Goal: Task Accomplishment & Management: Manage account settings

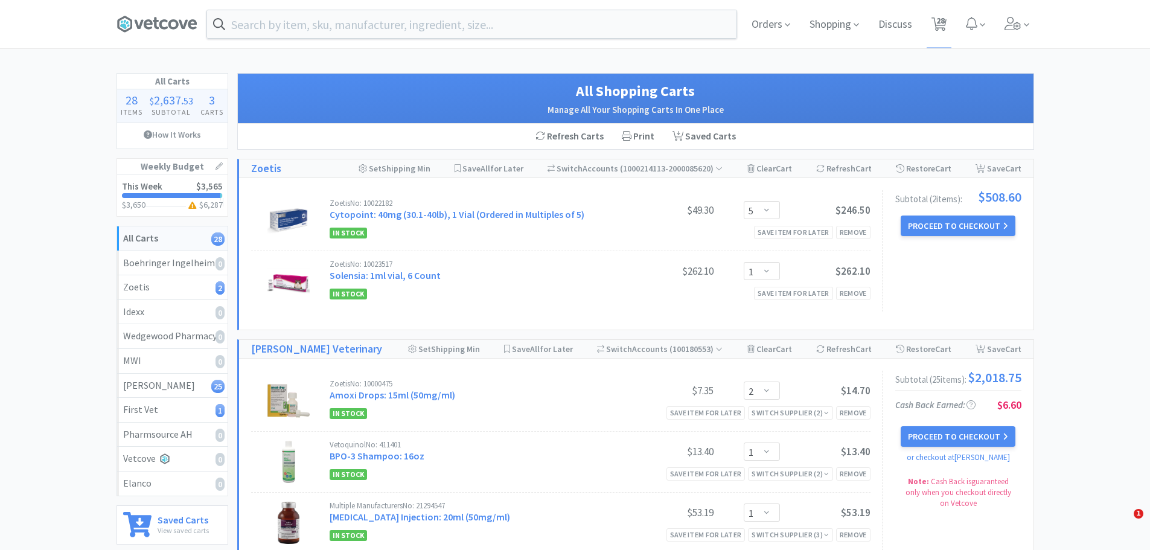
select select "5"
select select "1"
select select "2"
select select "1"
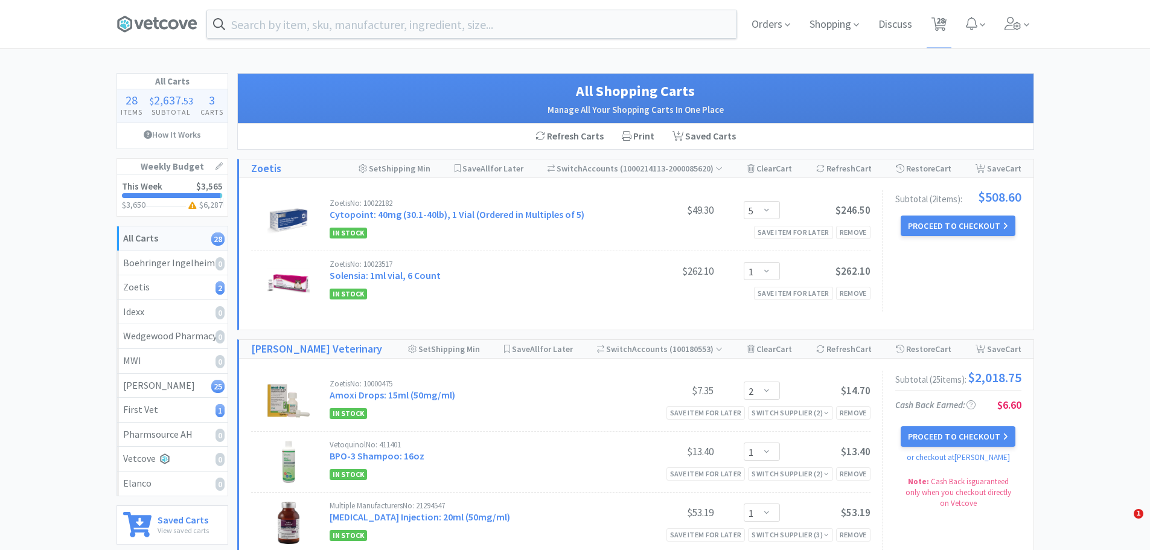
select select "1"
select select "2"
select select "10"
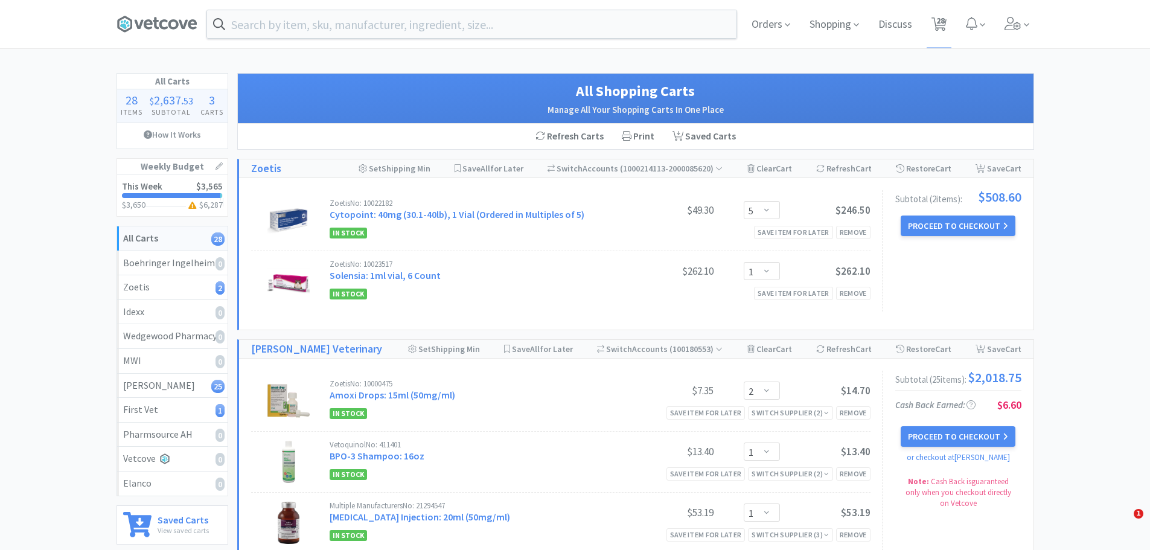
select select "1"
select select "2"
select select "3"
select select "1"
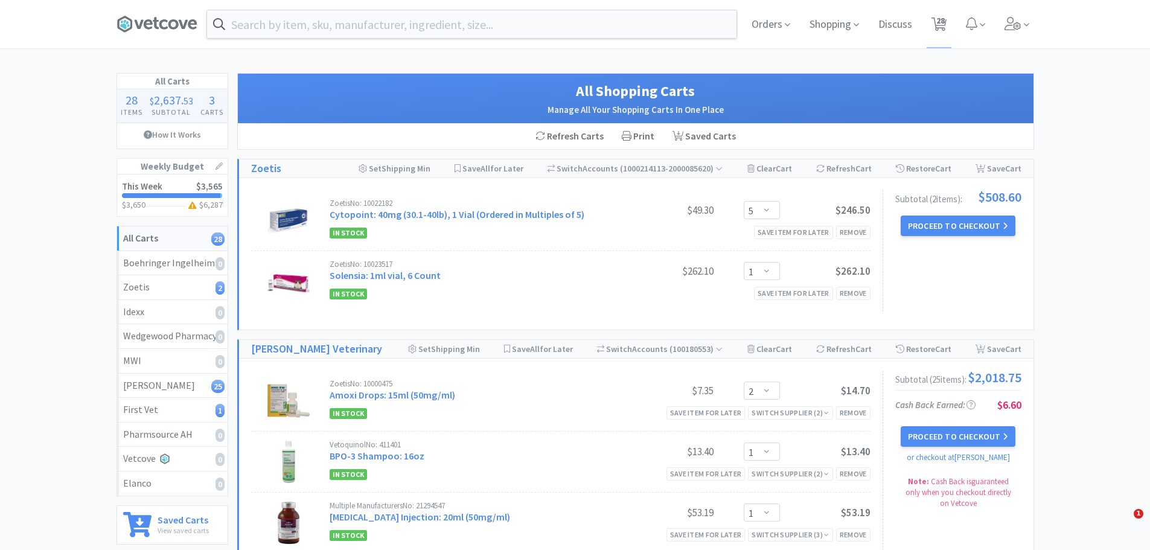
select select "1"
select select "2"
select select "1"
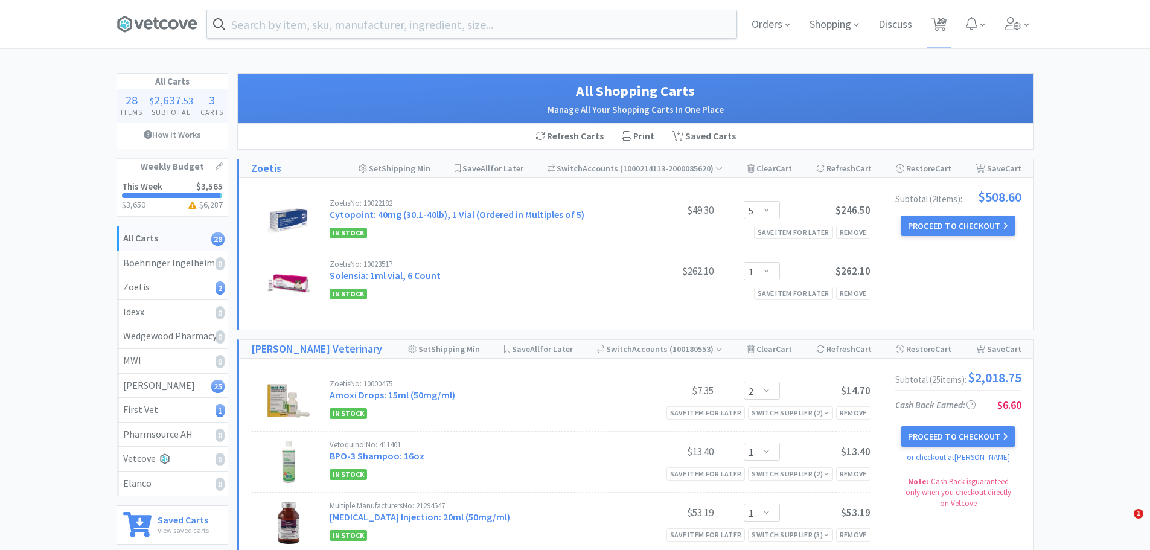
select select "2"
select select "1"
select select "2"
select select "1"
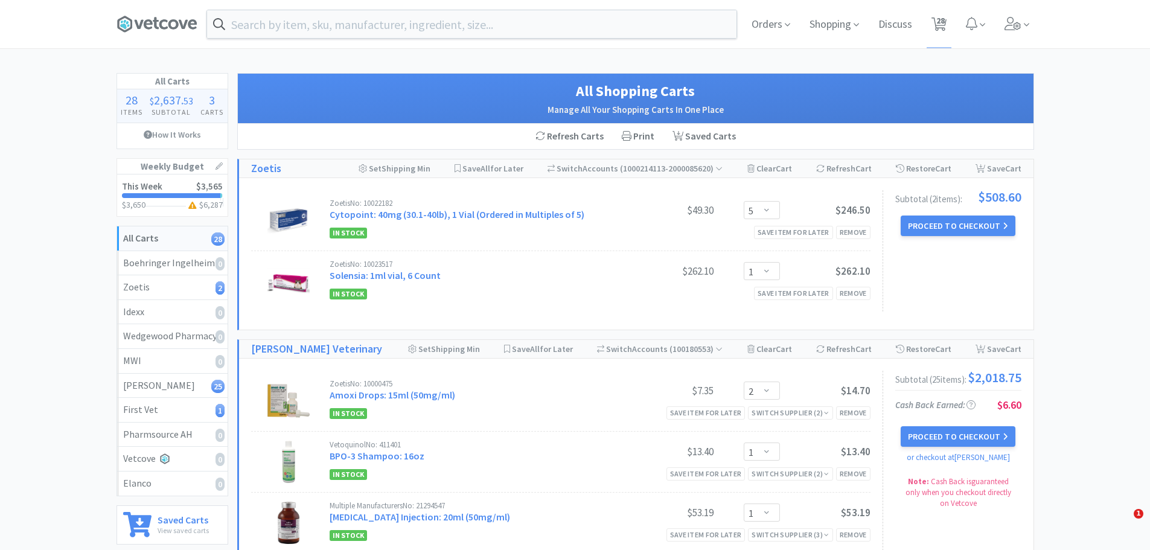
select select "1"
select select "2"
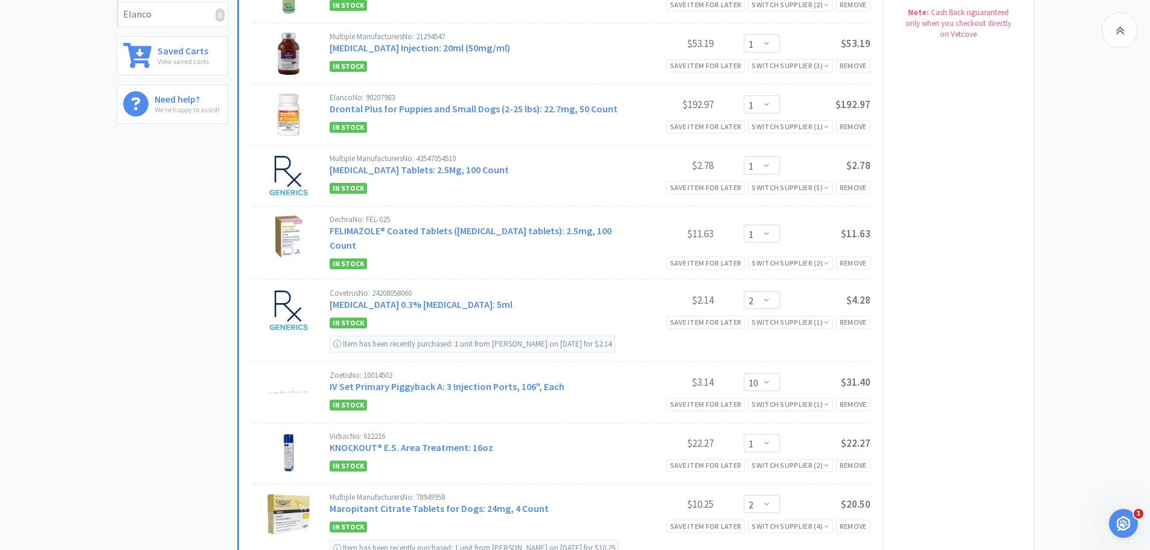
scroll to position [485, 0]
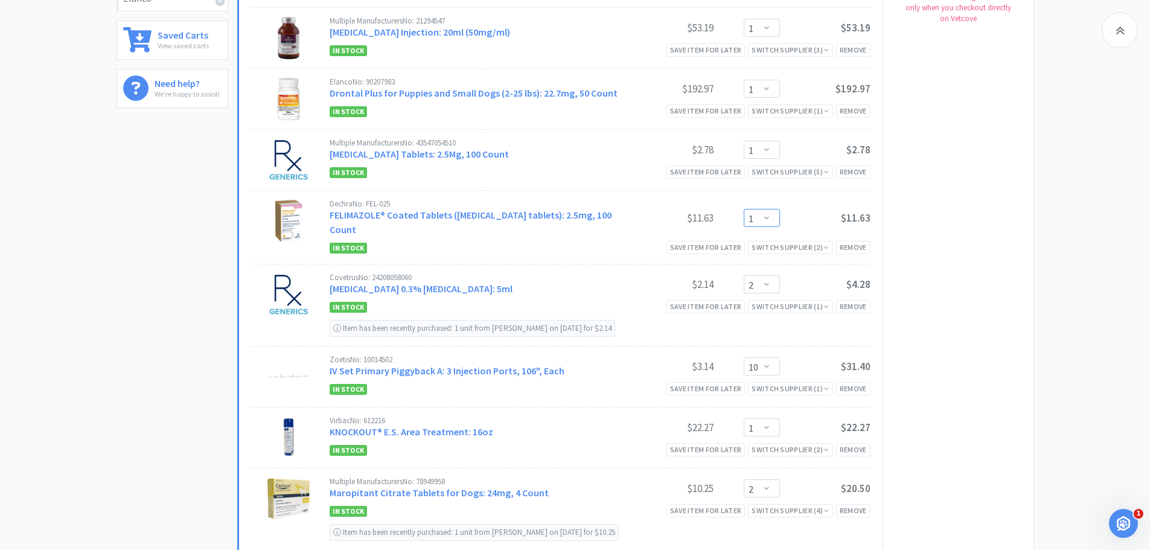
click at [763, 214] on select "Enter Quantity 1 2 3 4 5 6 7 8 9 10 11 12 13 14 15 16 17 18 19 20 Enter Quantity" at bounding box center [762, 218] width 36 height 18
click at [744, 209] on select "Enter Quantity 1 2 3 4 5 6 7 8 9 10 11 12 13 14 15 16 17 18 19 20 Enter Quantity" at bounding box center [762, 218] width 36 height 18
select select "2"
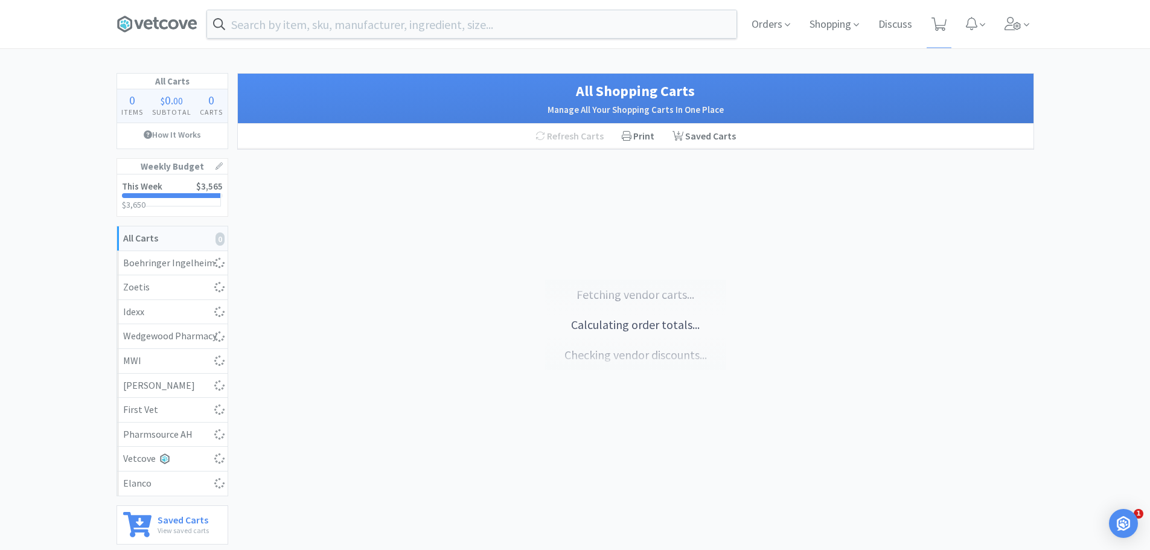
select select "5"
select select "1"
select select "2"
select select "1"
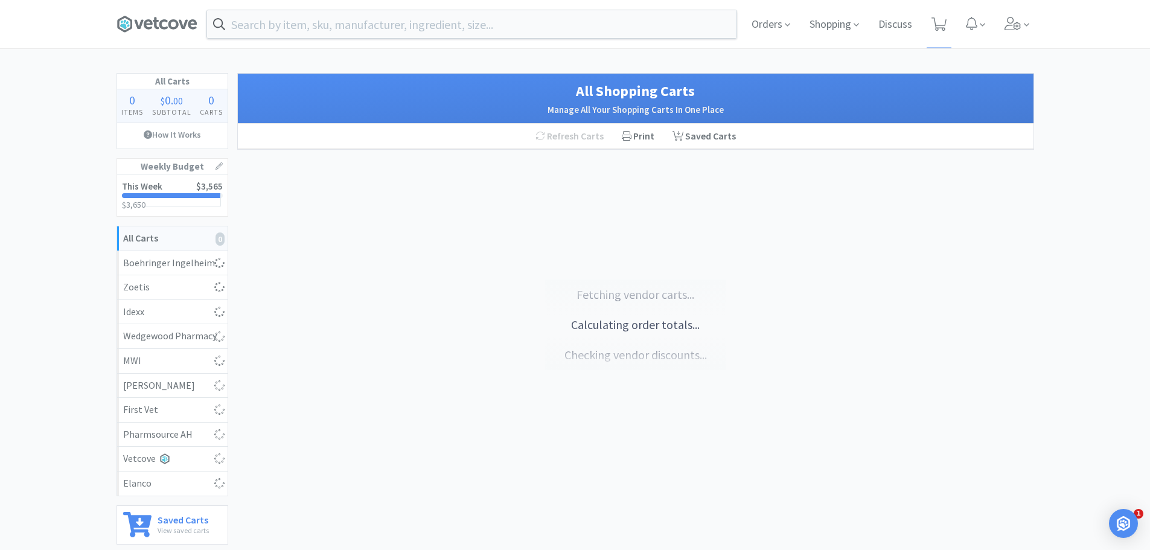
select select "1"
select select "2"
select select "10"
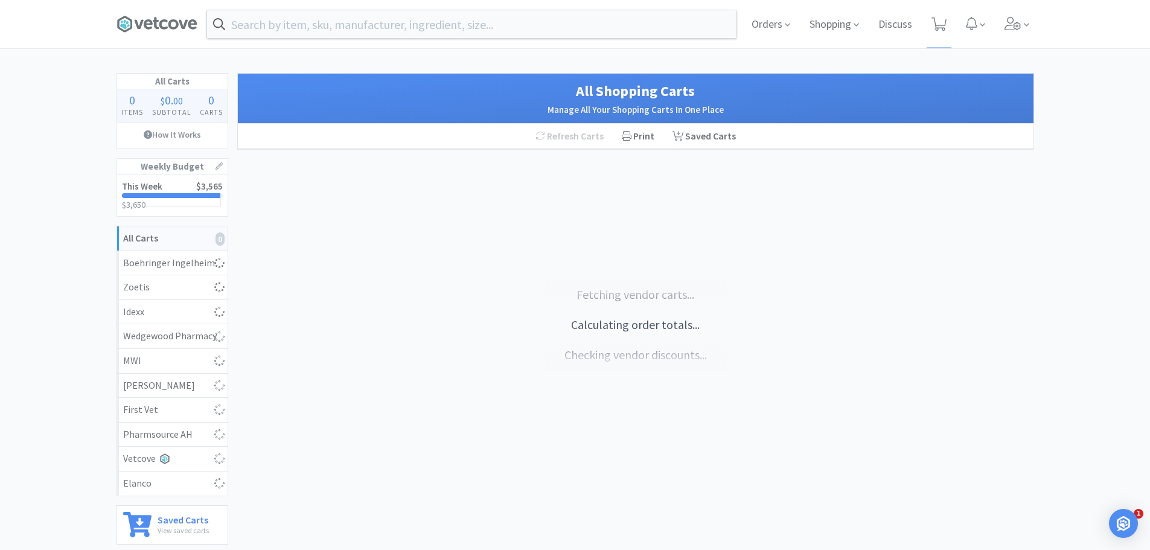
select select "1"
select select "2"
select select "3"
select select "1"
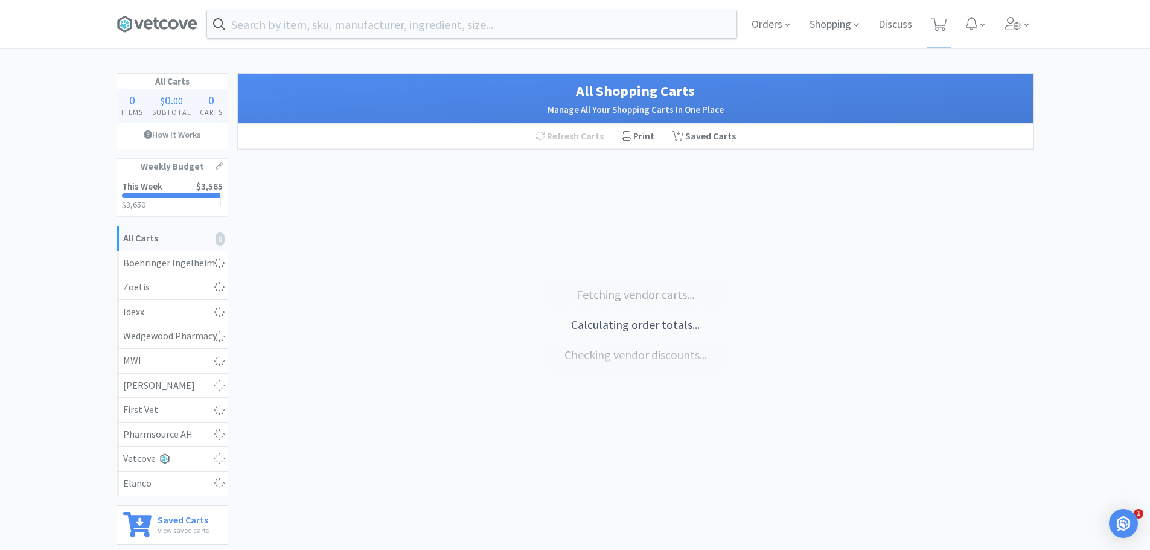
select select "1"
select select "2"
select select "1"
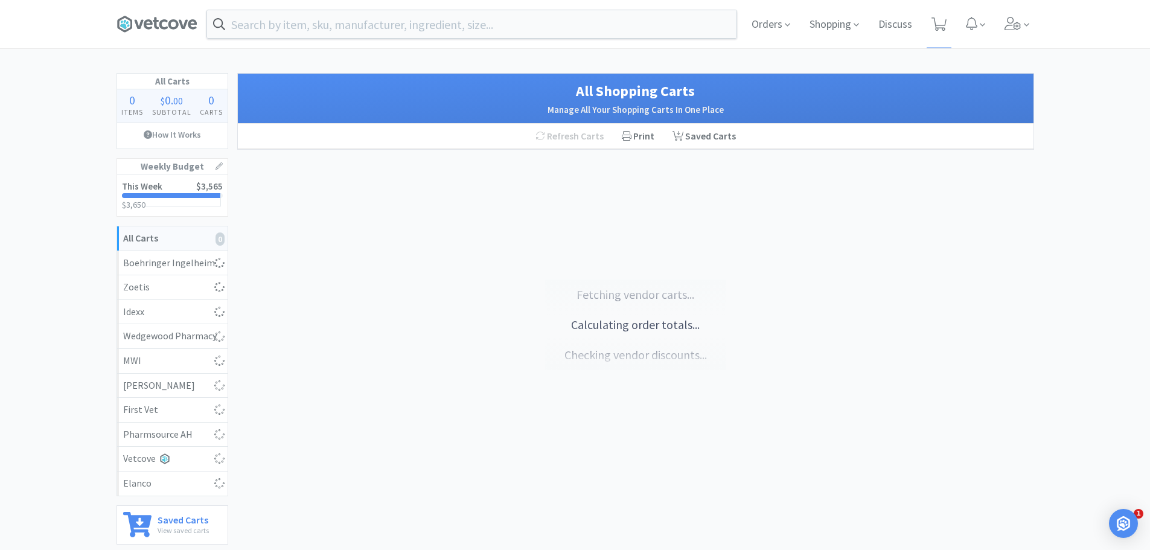
select select "2"
select select "1"
select select "2"
select select "1"
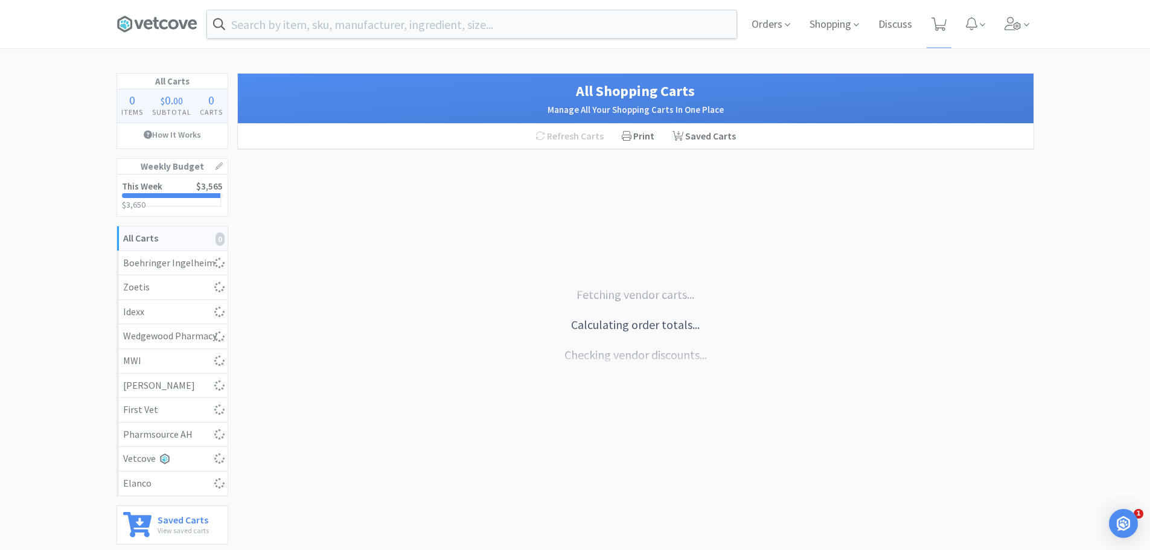
select select "1"
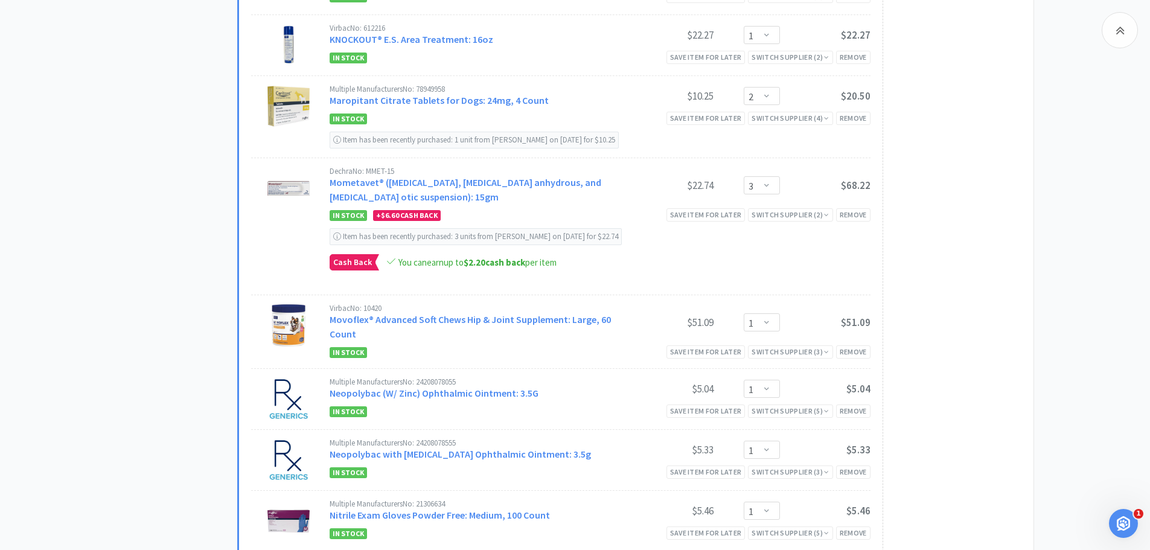
scroll to position [946, 0]
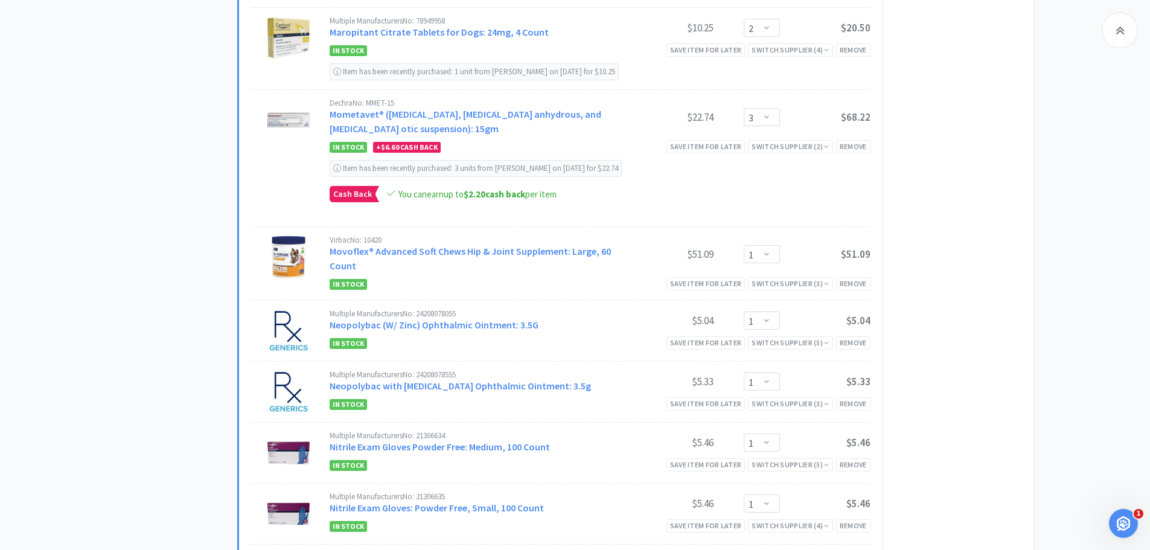
select select "2"
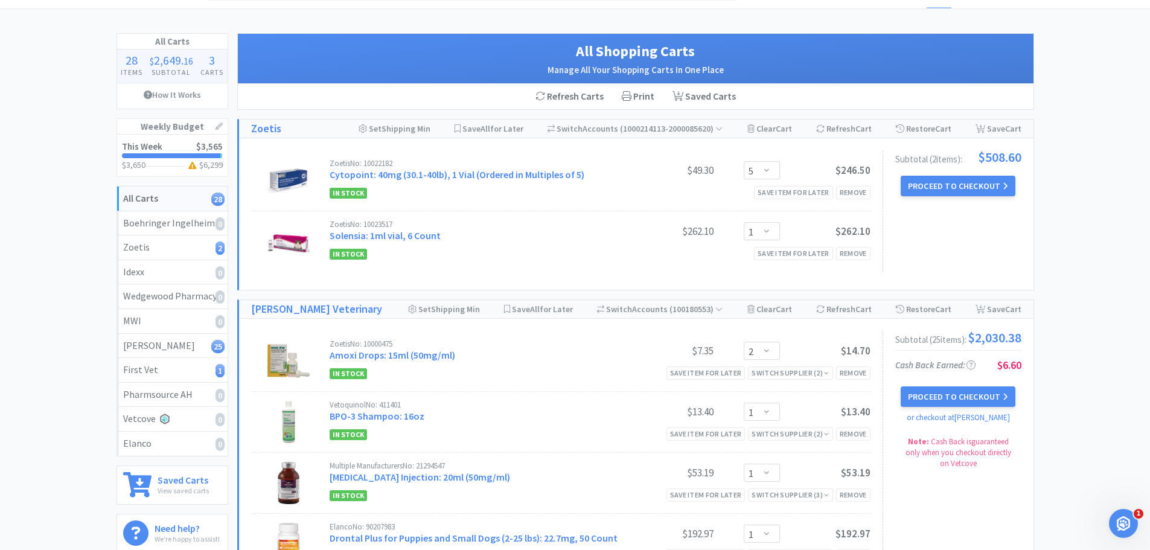
scroll to position [0, 0]
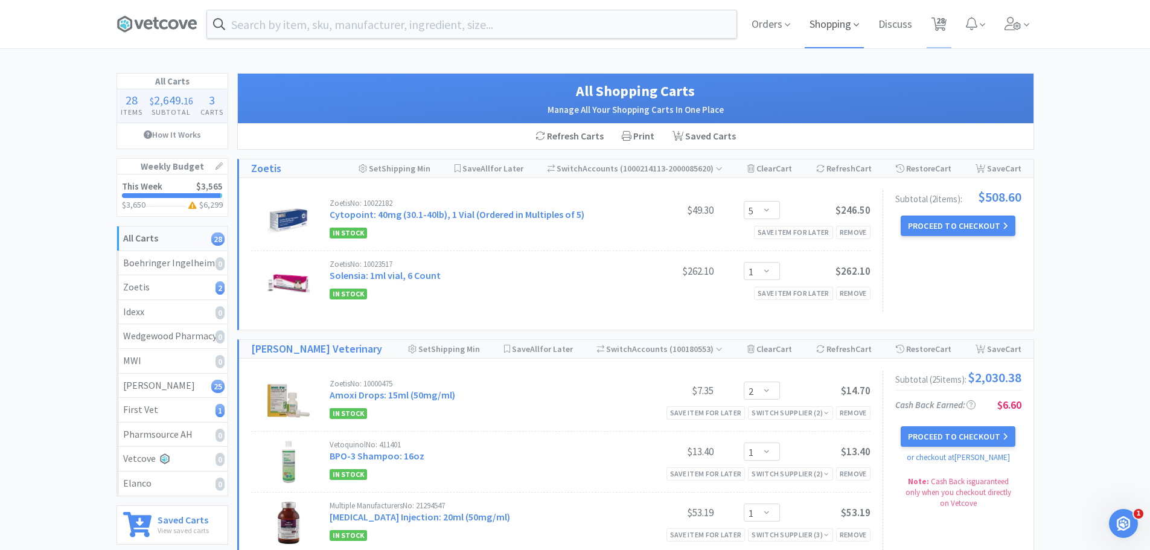
click at [829, 27] on span "Shopping" at bounding box center [834, 24] width 59 height 48
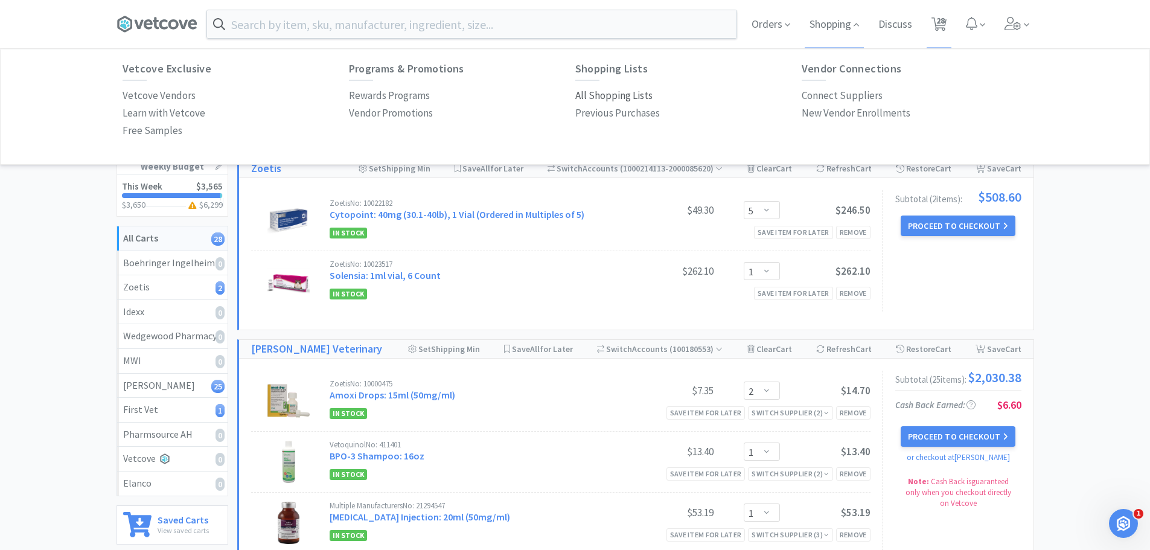
click at [622, 100] on p "All Shopping Lists" at bounding box center [613, 96] width 77 height 16
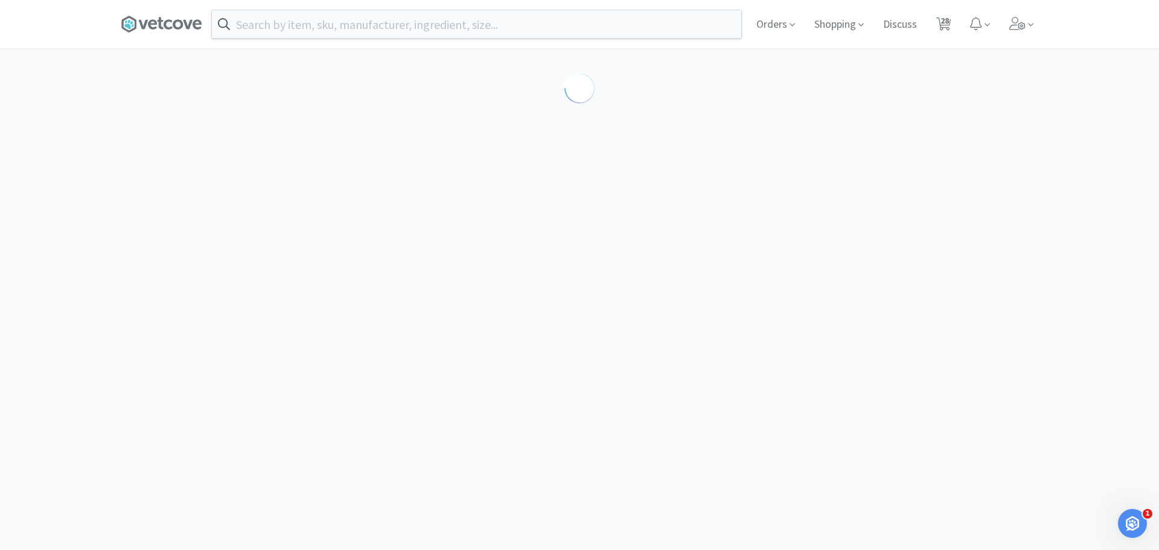
select select "2"
select select "1"
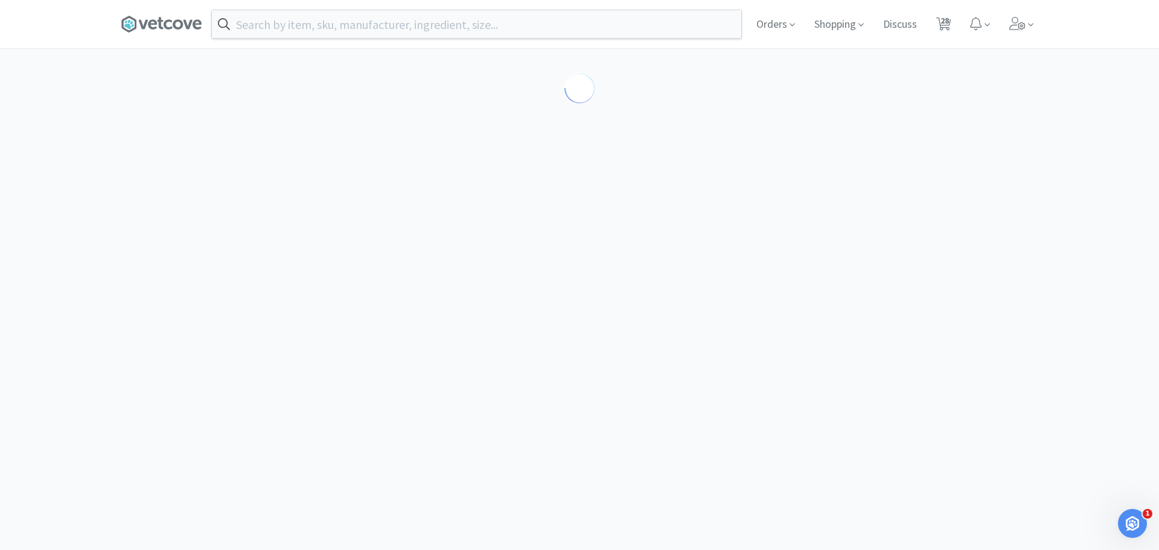
select select "2"
select select "10"
select select "1"
select select "2"
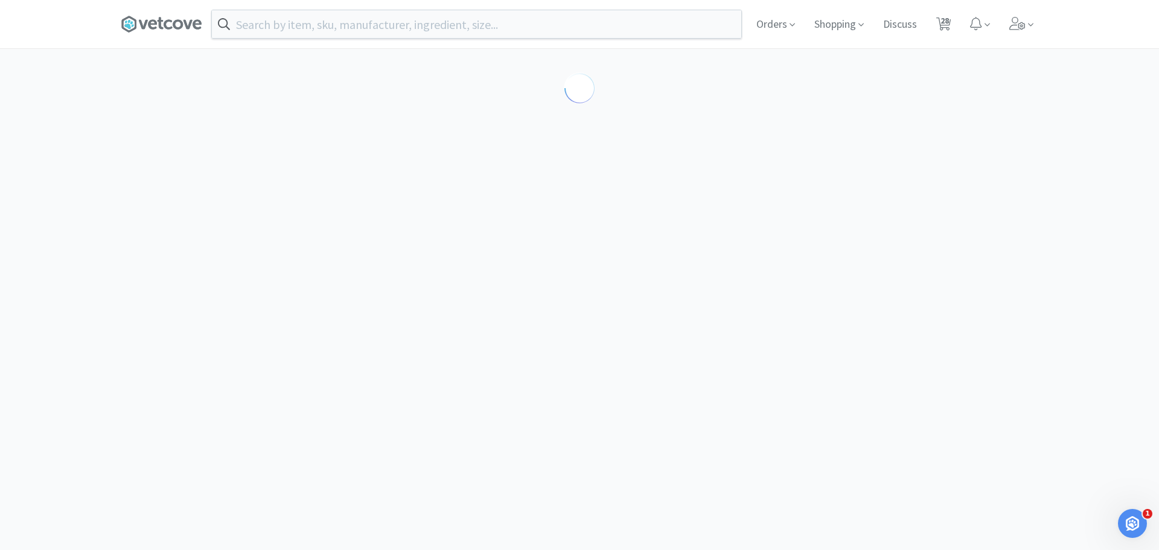
select select "3"
select select "1"
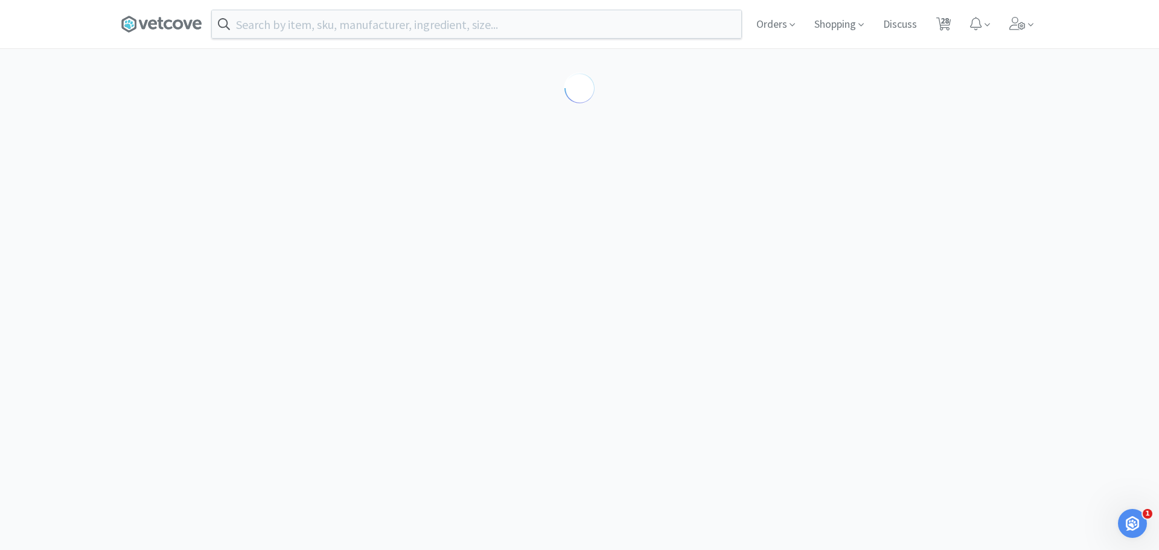
select select "1"
select select "2"
select select "1"
select select "2"
select select "1"
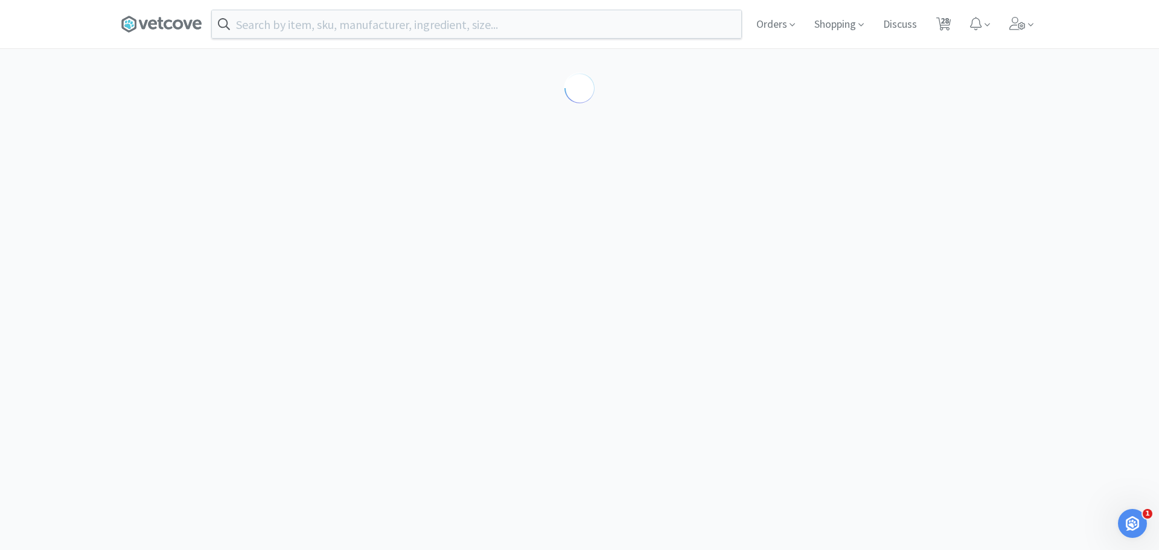
select select "2"
select select "1"
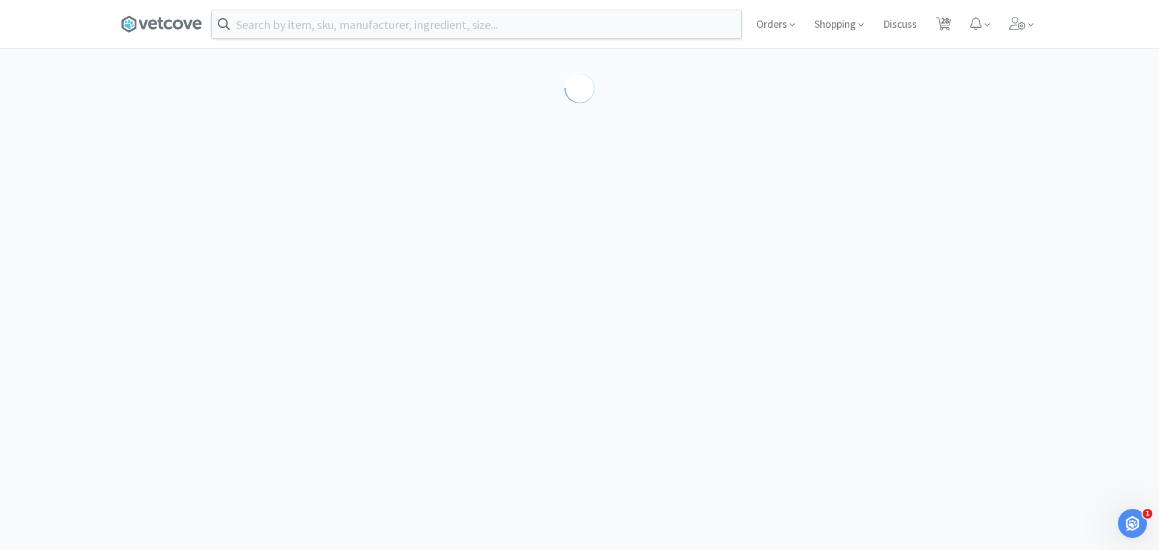
select select "2"
select select "5"
select select "1"
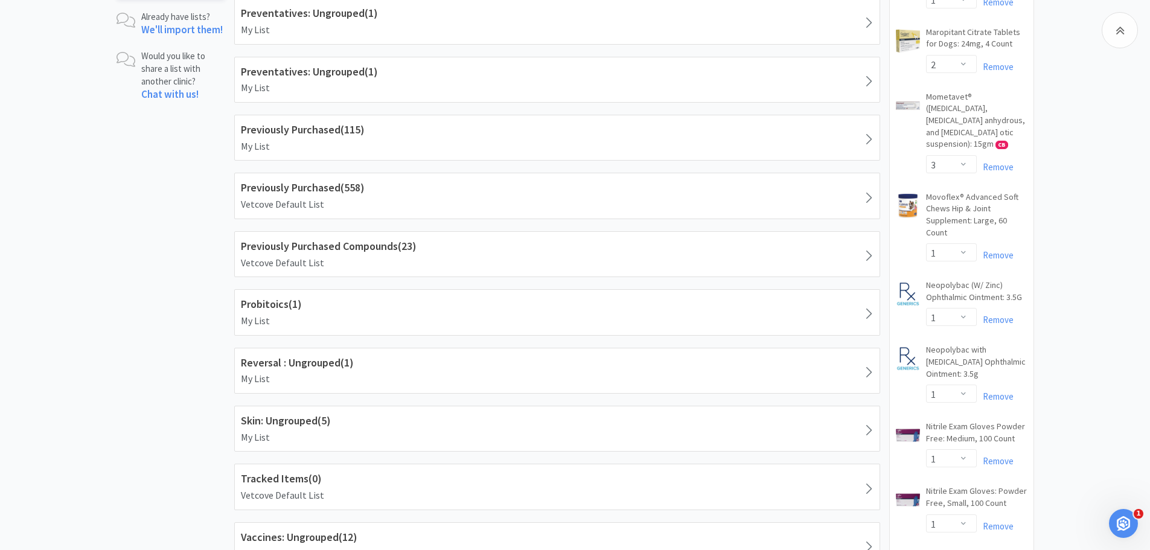
scroll to position [757, 0]
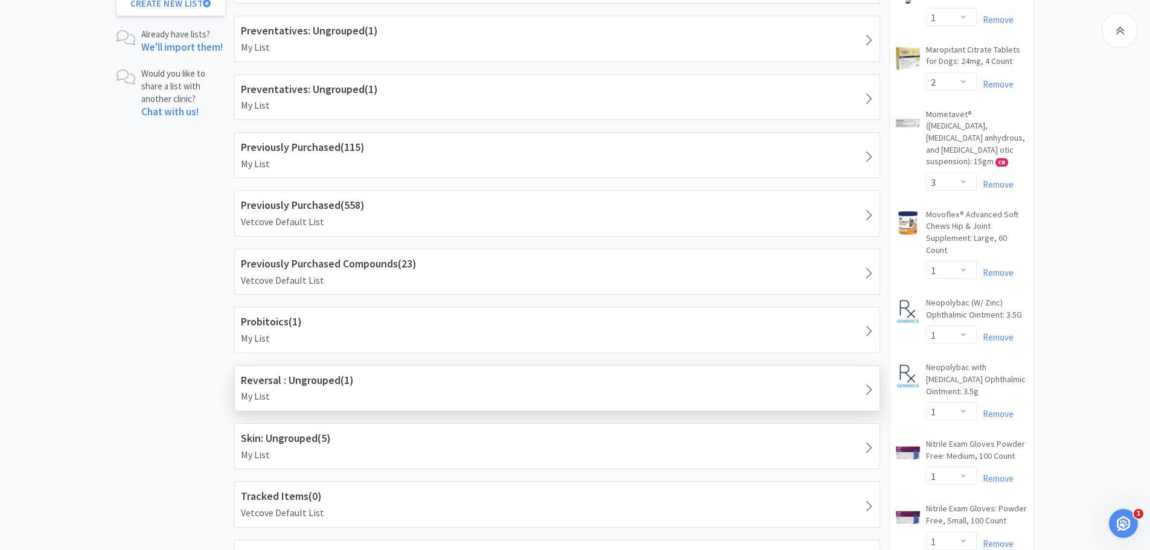
click at [289, 394] on p "My List" at bounding box center [557, 397] width 633 height 16
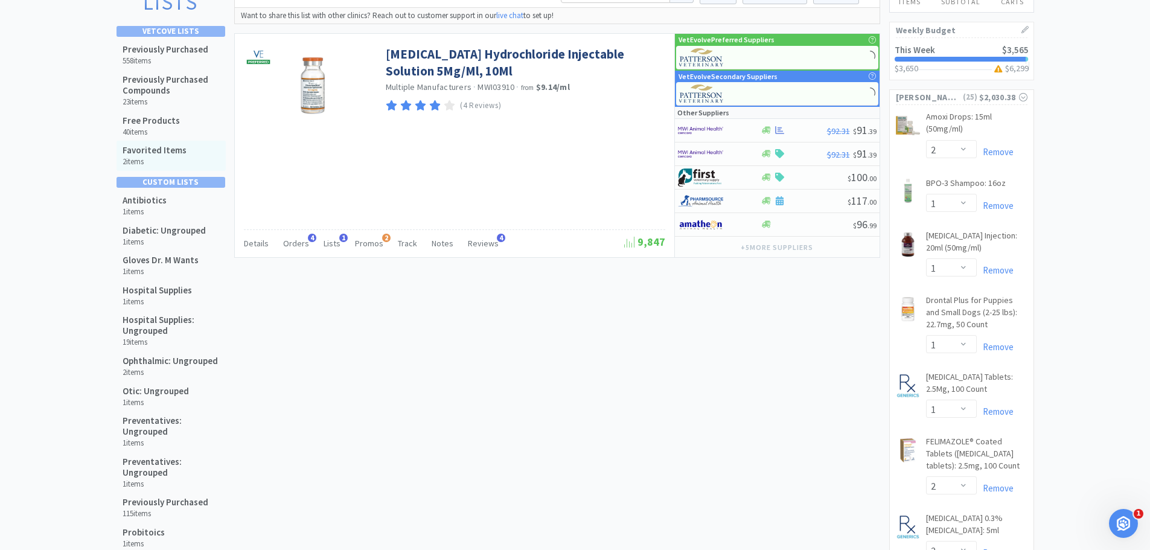
scroll to position [93, 0]
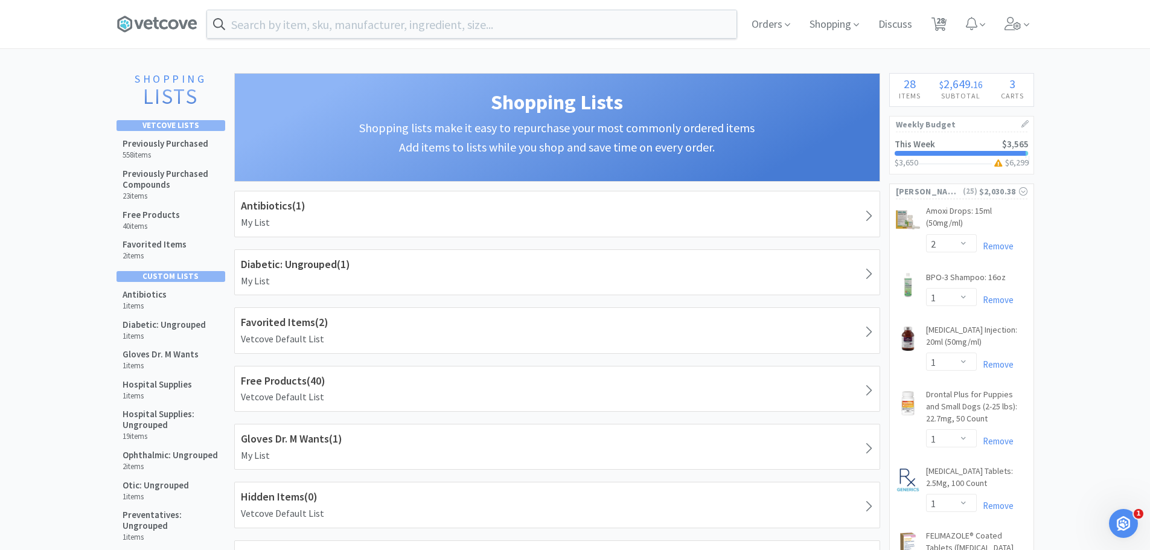
click at [114, 20] on div "Orders Shopping Discuss Discuss 28 28" at bounding box center [576, 24] width 930 height 48
